Goal: Information Seeking & Learning: Find specific fact

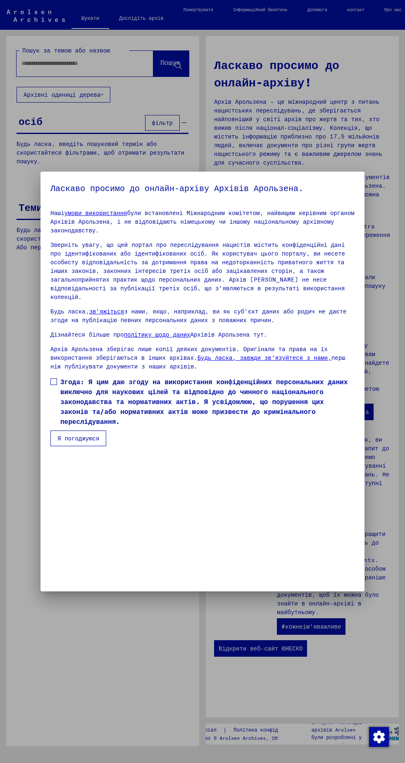
scroll to position [175, 0]
click at [49, 446] on mat-dialog-content "Наші умови використання були встановлені Міжнародним комітетом, найвищим керівн…" at bounding box center [203, 324] width 324 height 243
click at [54, 385] on span at bounding box center [53, 381] width 7 height 7
click at [73, 442] on font "Я погоджуюся" at bounding box center [78, 438] width 42 height 7
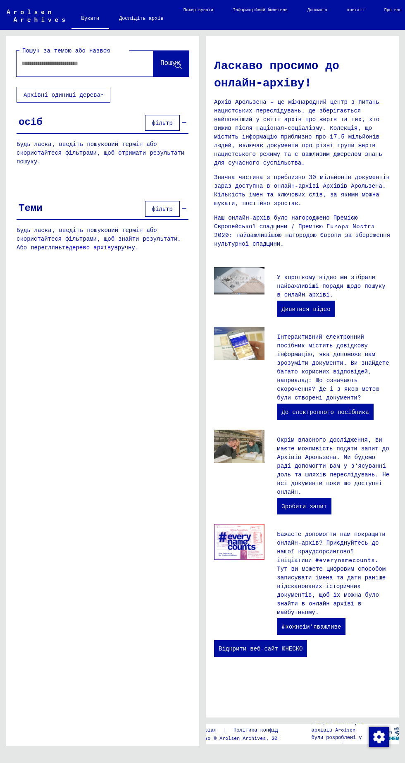
click at [56, 60] on input "text" at bounding box center [75, 63] width 107 height 9
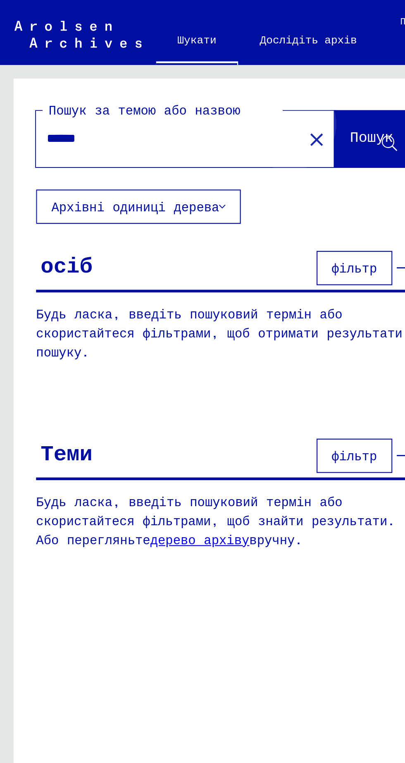
type input "******"
click at [162, 67] on font "Пошук" at bounding box center [170, 63] width 20 height 8
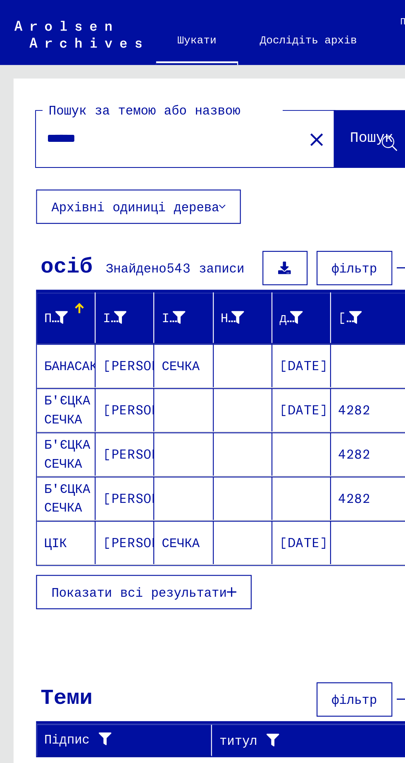
click at [104, 274] on icon "button" at bounding box center [106, 271] width 5 height 6
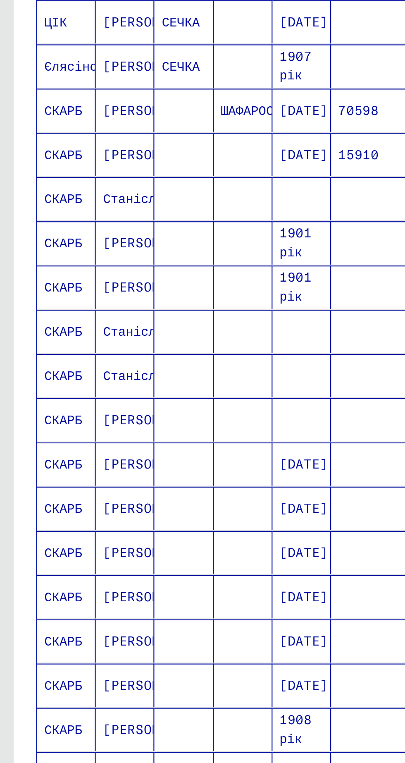
click at [55, 347] on font "[PERSON_NAME]" at bounding box center [71, 349] width 48 height 7
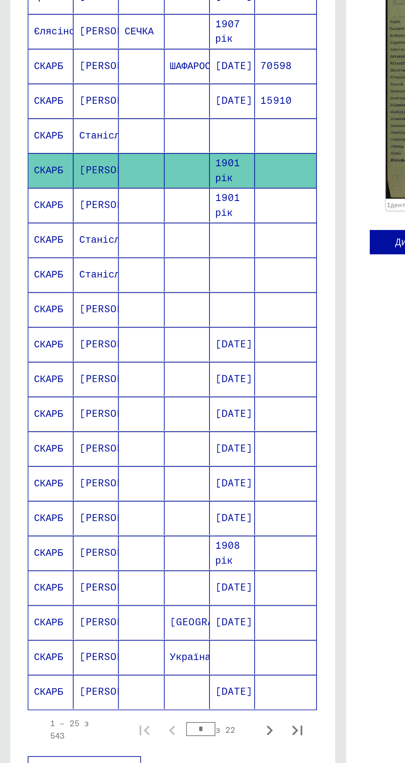
scroll to position [39, 0]
click at [53, 660] on font "[PERSON_NAME]" at bounding box center [71, 663] width 48 height 7
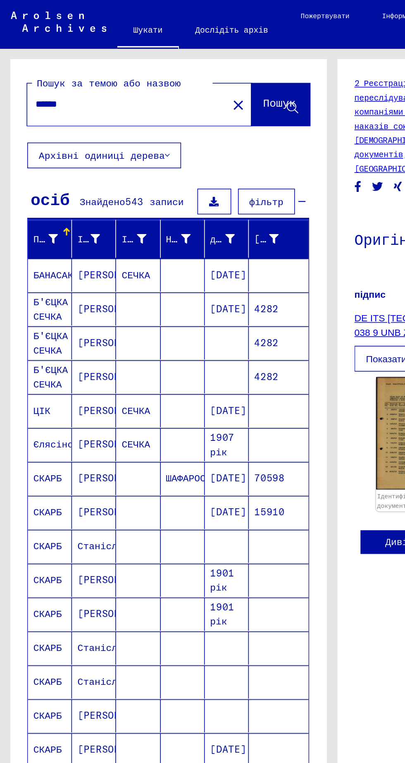
scroll to position [39, 0]
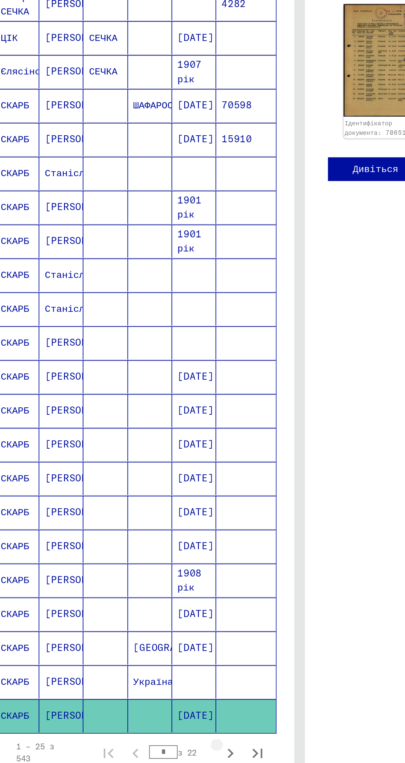
click at [160, 681] on icon "Наступна сторінка" at bounding box center [161, 687] width 12 height 12
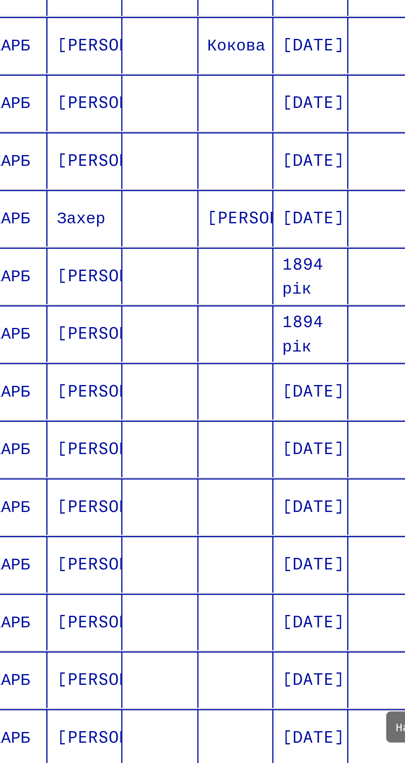
scroll to position [6, 0]
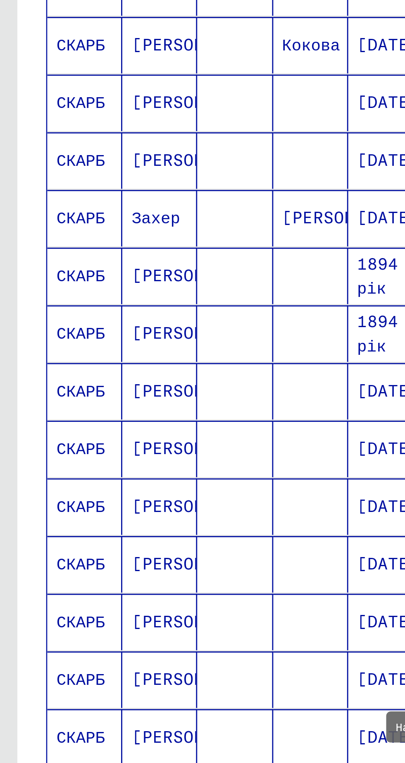
click at [58, 598] on font "[PERSON_NAME]" at bounding box center [71, 601] width 48 height 7
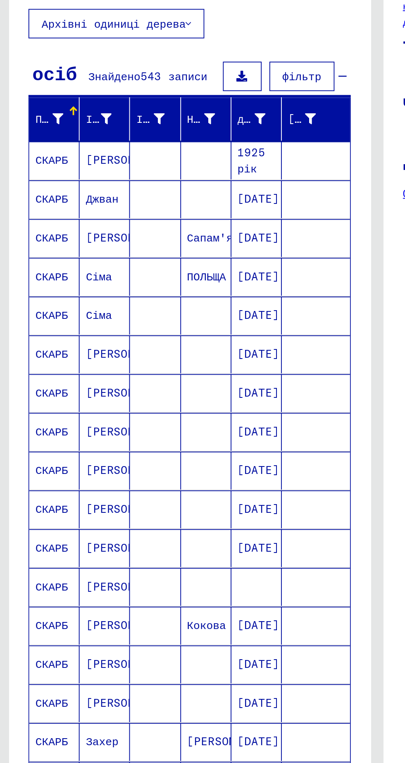
scroll to position [39, 1]
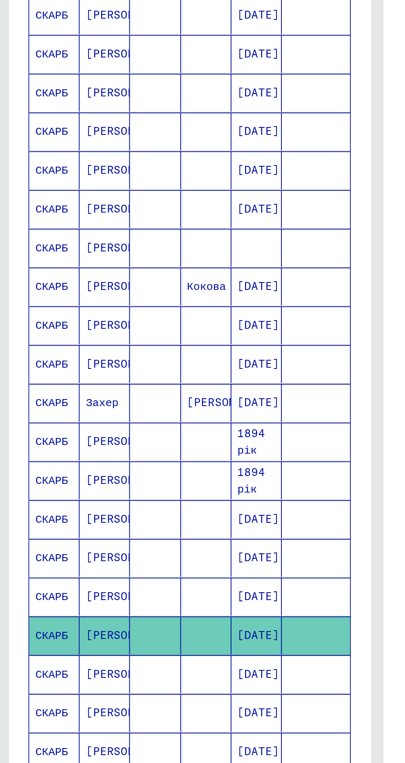
click at [156, 681] on icon "Наступна сторінка" at bounding box center [159, 687] width 12 height 12
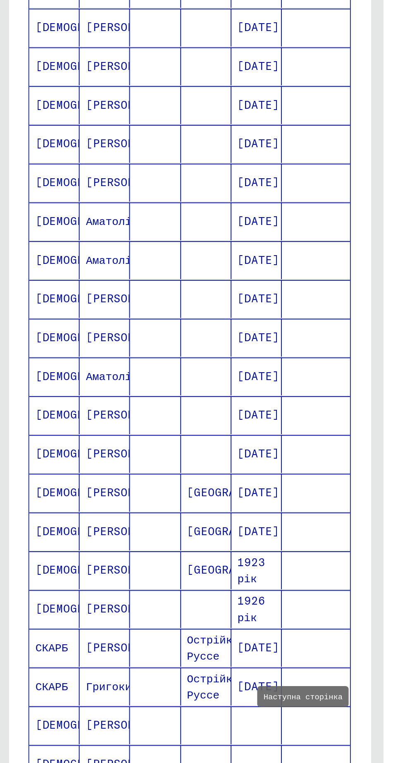
click at [162, 681] on icon "Наступна сторінка" at bounding box center [159, 687] width 12 height 12
type input "*"
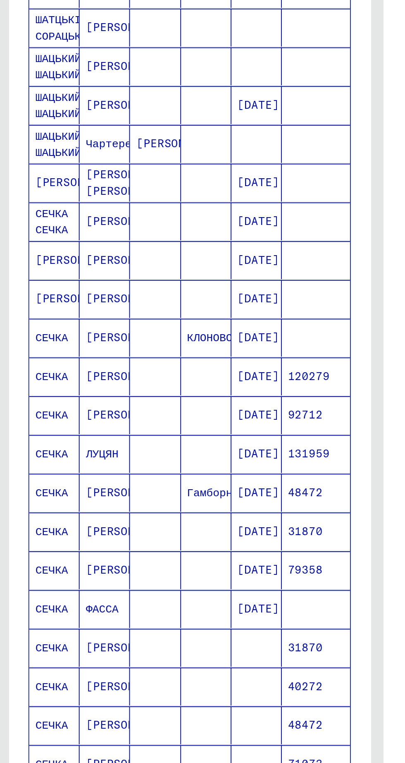
scroll to position [0, 1]
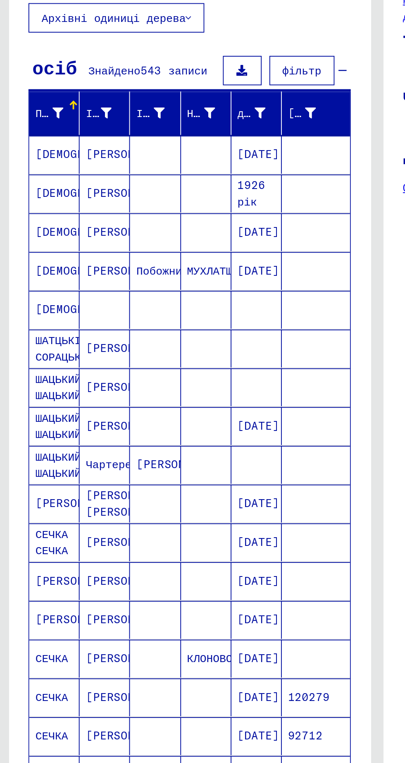
click at [57, 210] on font "[PERSON_NAME]" at bounding box center [70, 208] width 48 height 7
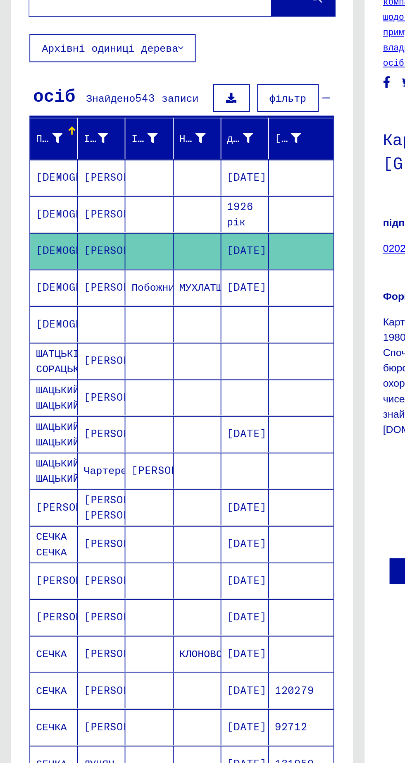
click at [28, 247] on font "[DEMOGRAPHIC_DATA]" at bounding box center [53, 250] width 67 height 7
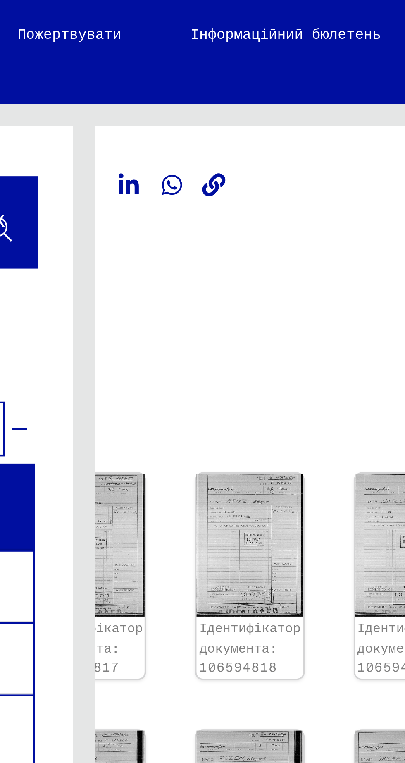
scroll to position [0, 31]
